Goal: Navigation & Orientation: Go to known website

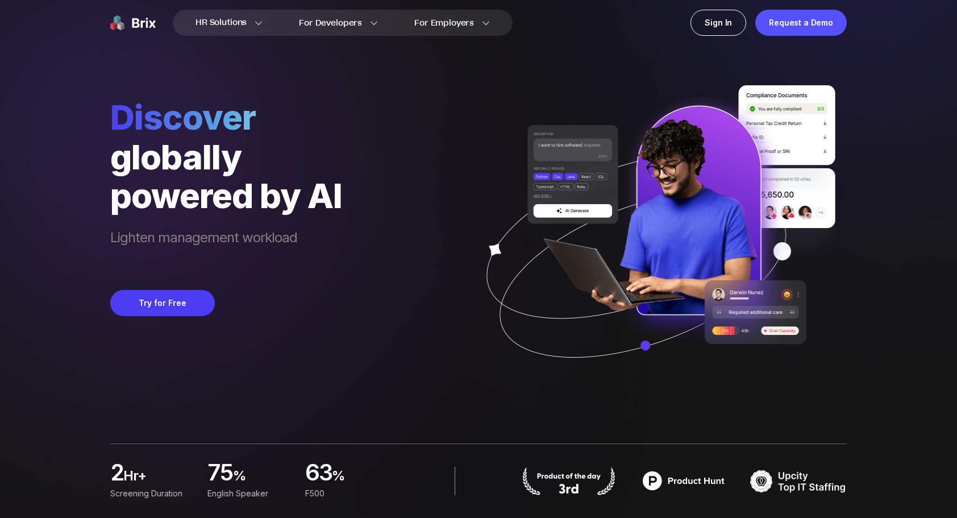
drag, startPoint x: 57, startPoint y: 230, endPoint x: 106, endPoint y: 225, distance: 49.1
click at [61, 230] on div "HR Solutions HR Solutions Recruiter HR Assistant Global Talent Network Onboardi…" at bounding box center [478, 259] width 903 height 518
click at [656, 28] on div "HR Solutions HR Solutions Recruiter HR Assistant Global Talent Network Onboardi…" at bounding box center [478, 22] width 818 height 45
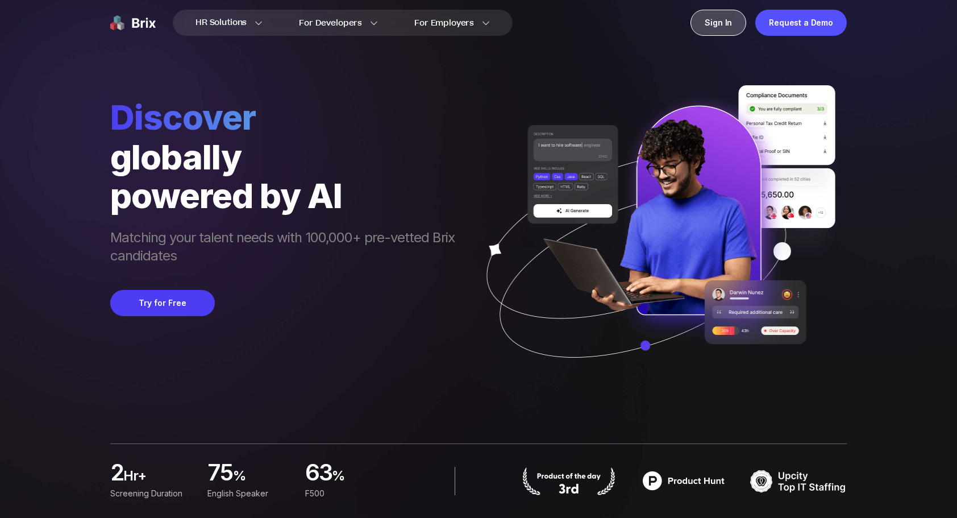
click at [741, 22] on div "Sign In" at bounding box center [719, 23] width 56 height 26
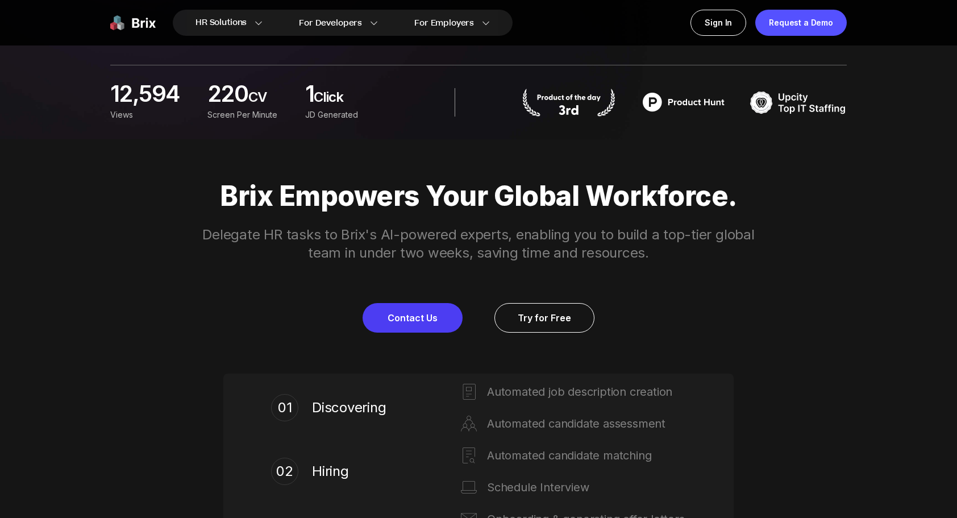
scroll to position [512, 0]
